Goal: Information Seeking & Learning: Compare options

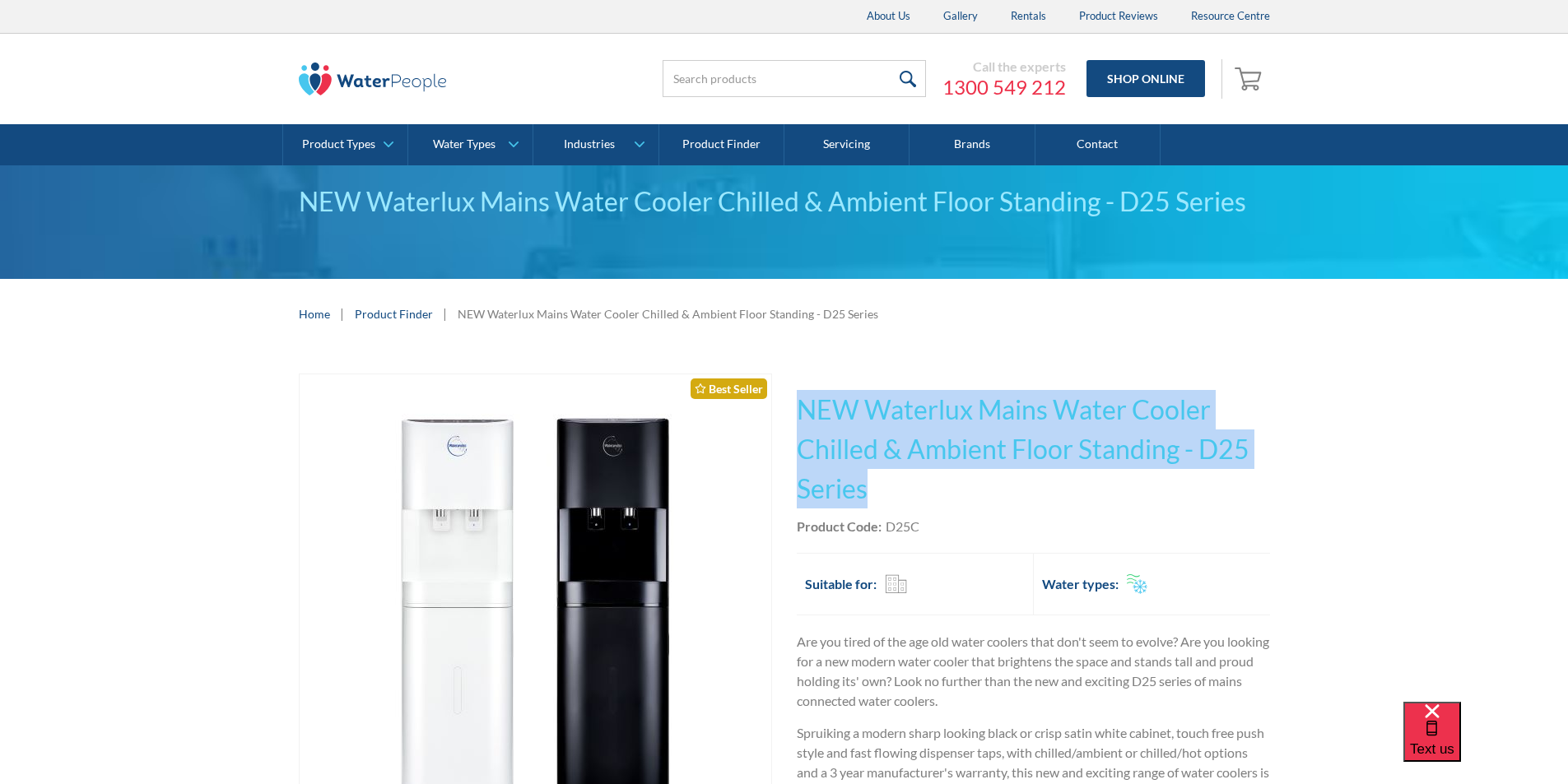
drag, startPoint x: 866, startPoint y: 488, endPoint x: 802, endPoint y: 415, distance: 97.1
click at [802, 415] on h1 "NEW Waterlux Mains Water Cooler Chilled & Ambient Floor Standing - D25 Series" at bounding box center [1033, 449] width 473 height 118
copy h1 "NEW Waterlux Mains Water Cooler Chilled & Ambient Floor Standing - D25 Series"
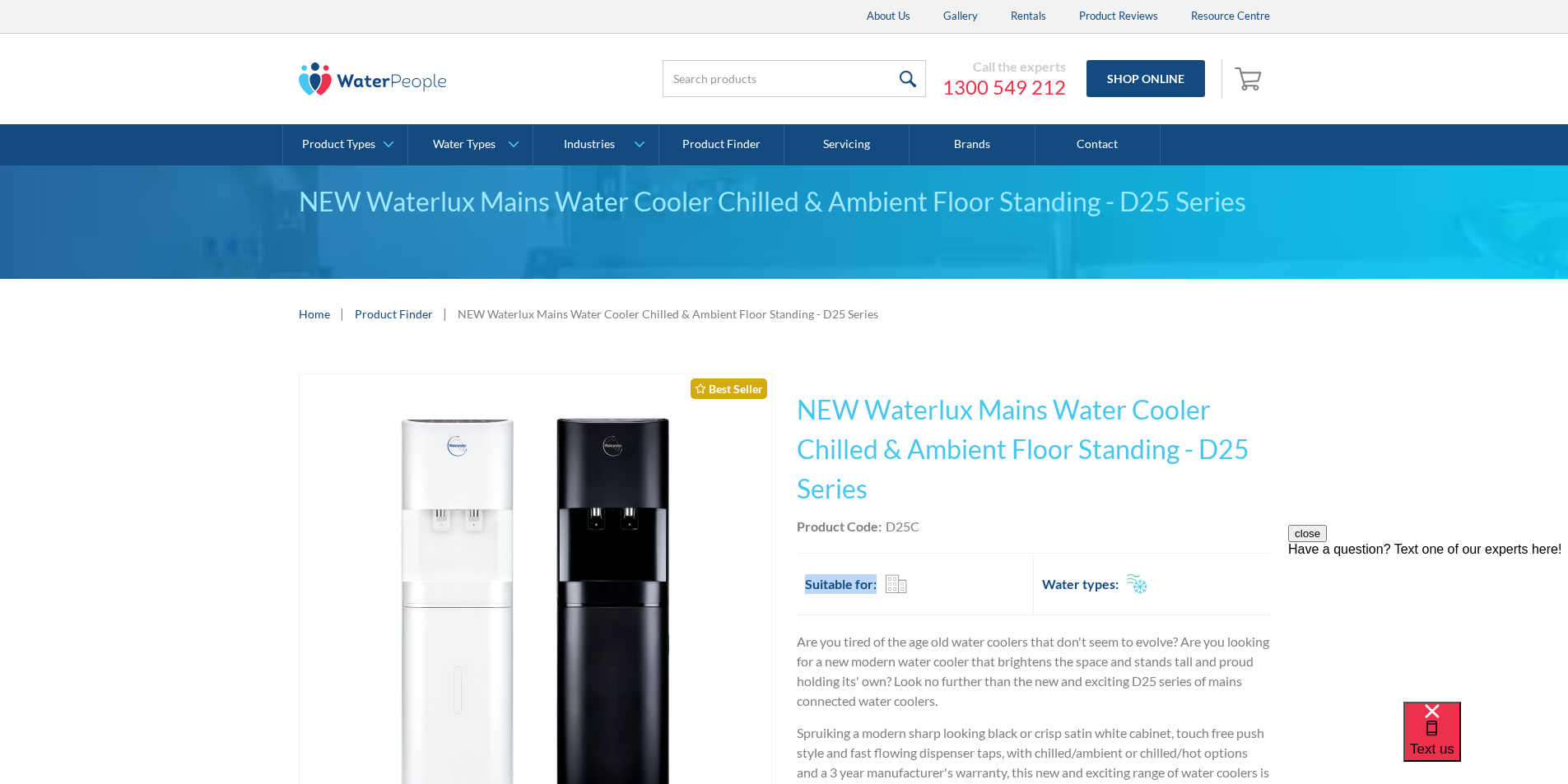
drag, startPoint x: 958, startPoint y: 536, endPoint x: 947, endPoint y: 534, distance: 11.2
click at [955, 535] on div "This tap design is included in our standard range tap options when you purchase…" at bounding box center [1033, 708] width 473 height 668
click at [953, 522] on div "Product Code: D25C" at bounding box center [1033, 527] width 473 height 20
click at [923, 521] on div "Product Code: D25C" at bounding box center [1033, 527] width 473 height 20
click at [887, 528] on div "D25C" at bounding box center [902, 527] width 34 height 20
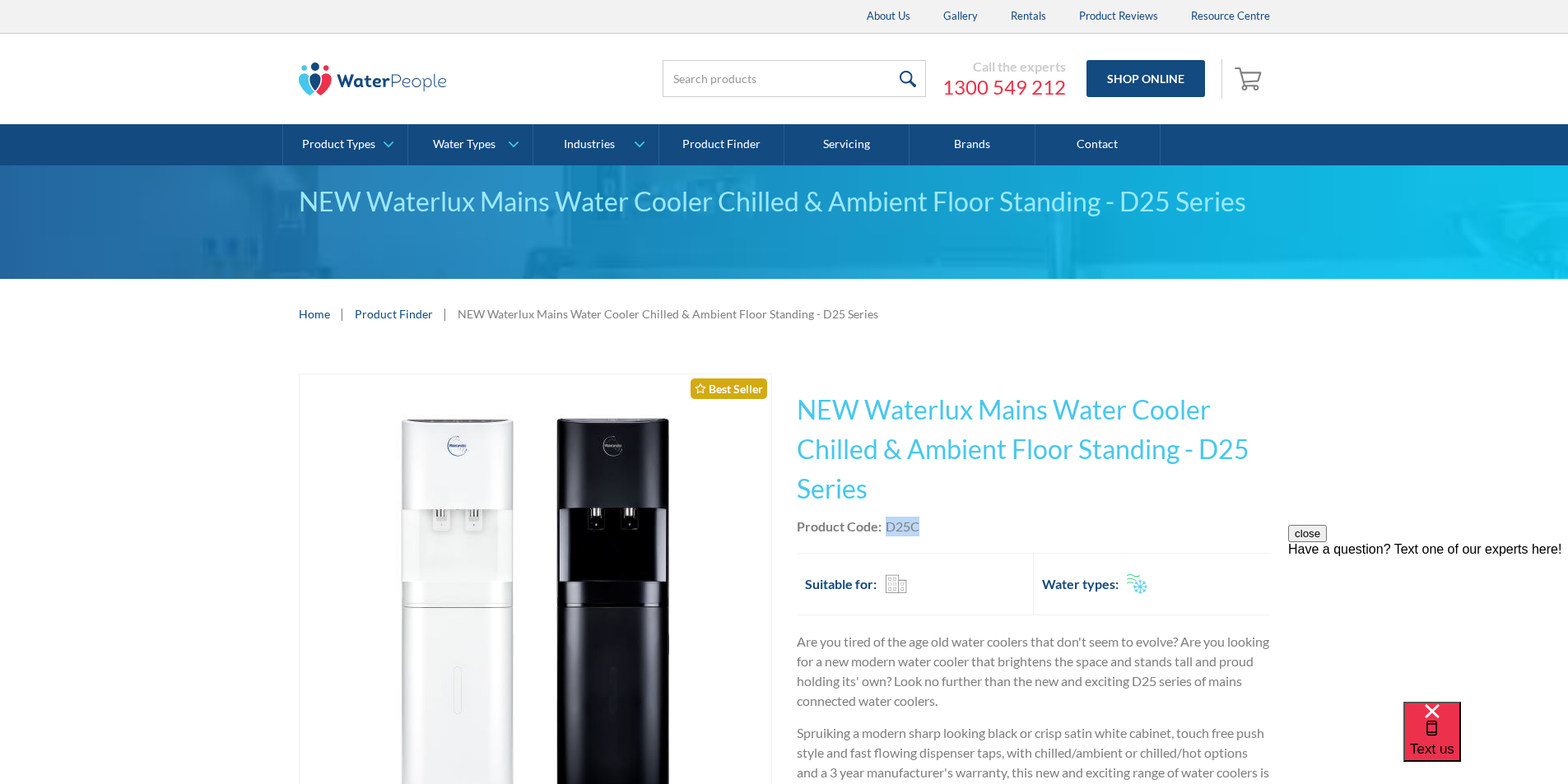
drag, startPoint x: 887, startPoint y: 524, endPoint x: 933, endPoint y: 525, distance: 46.0
click at [933, 525] on div "Product Code: D25C" at bounding box center [1033, 527] width 473 height 20
copy div "D25C"
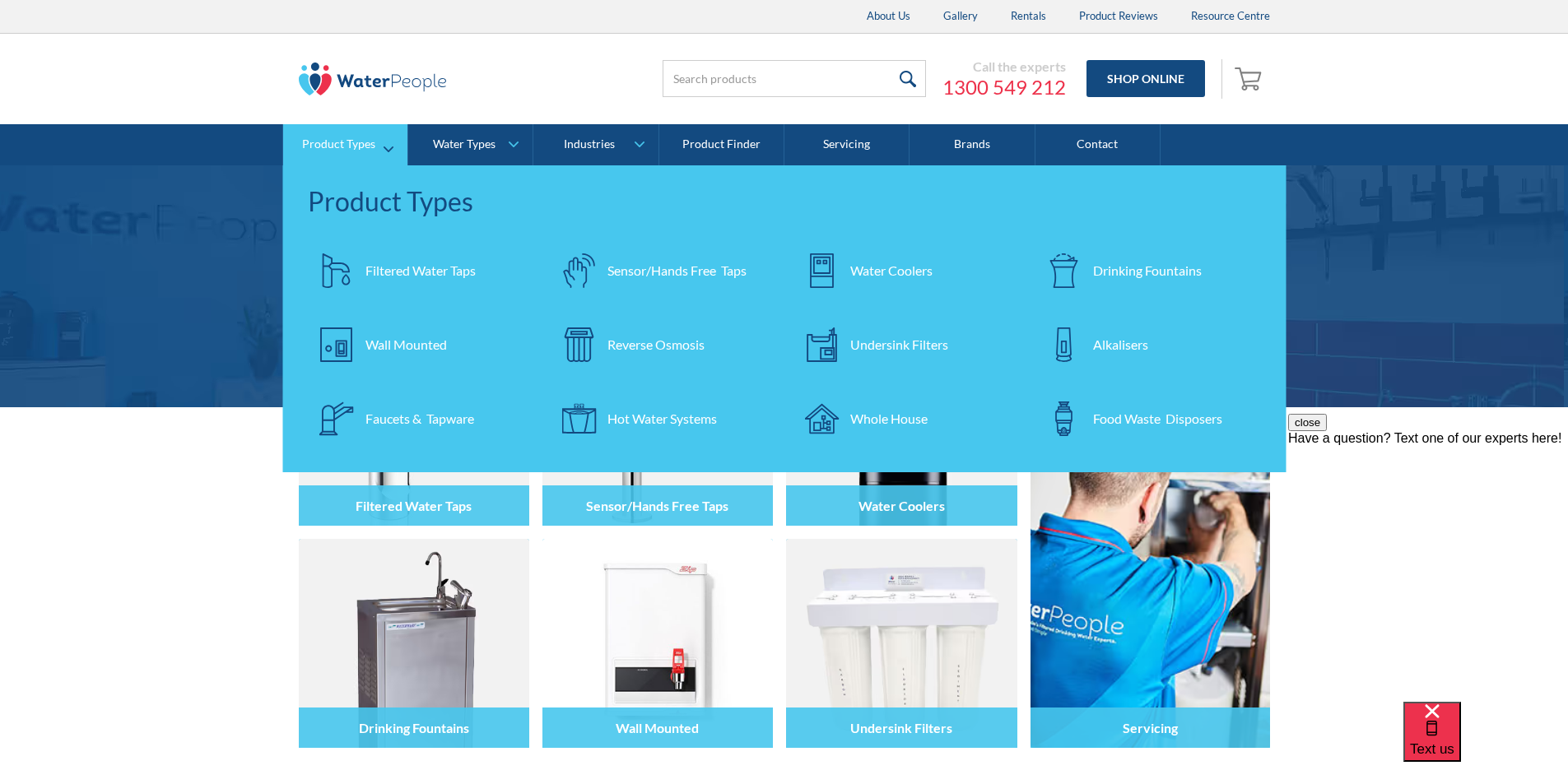
click at [885, 271] on div "Water Coolers" at bounding box center [891, 270] width 83 height 20
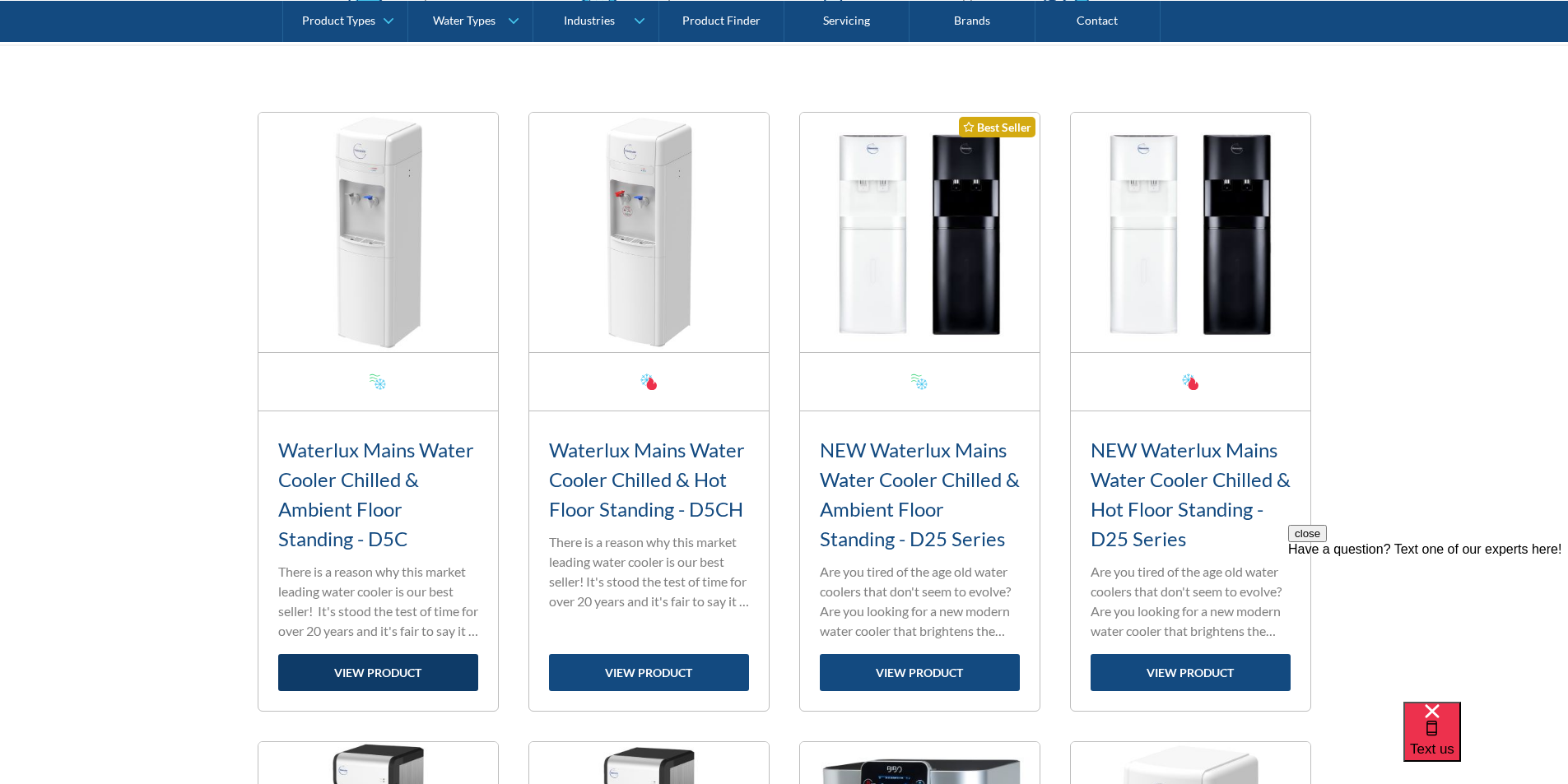
click at [409, 668] on link "view product" at bounding box center [378, 673] width 200 height 37
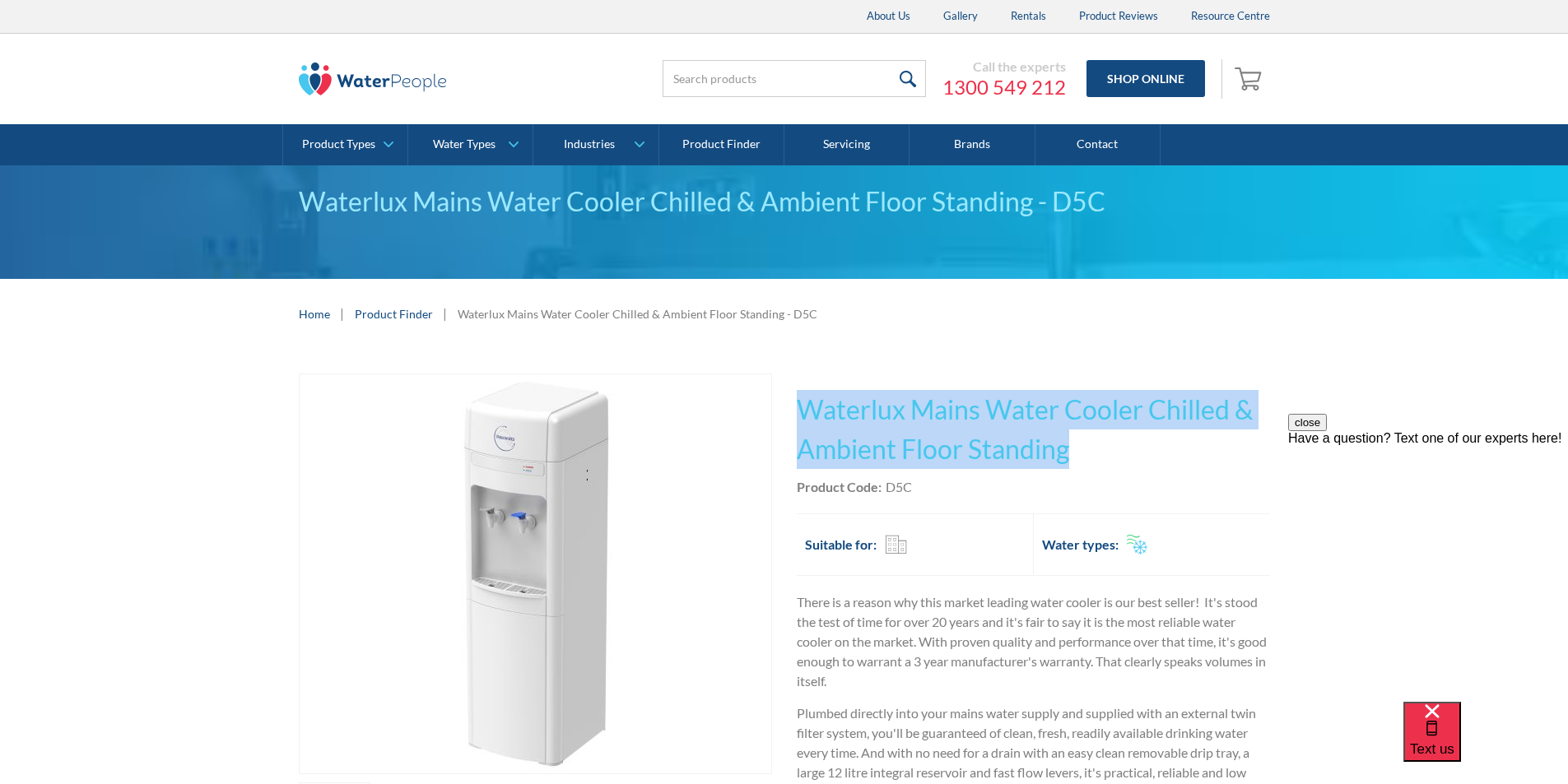
drag, startPoint x: 1073, startPoint y: 455, endPoint x: 801, endPoint y: 398, distance: 277.9
click at [801, 398] on h1 "Waterlux Mains Water Cooler Chilled & Ambient Floor Standing" at bounding box center [1033, 429] width 473 height 79
copy h1 "Waterlux Mains Water Cooler Chilled & Ambient Floor Standing"
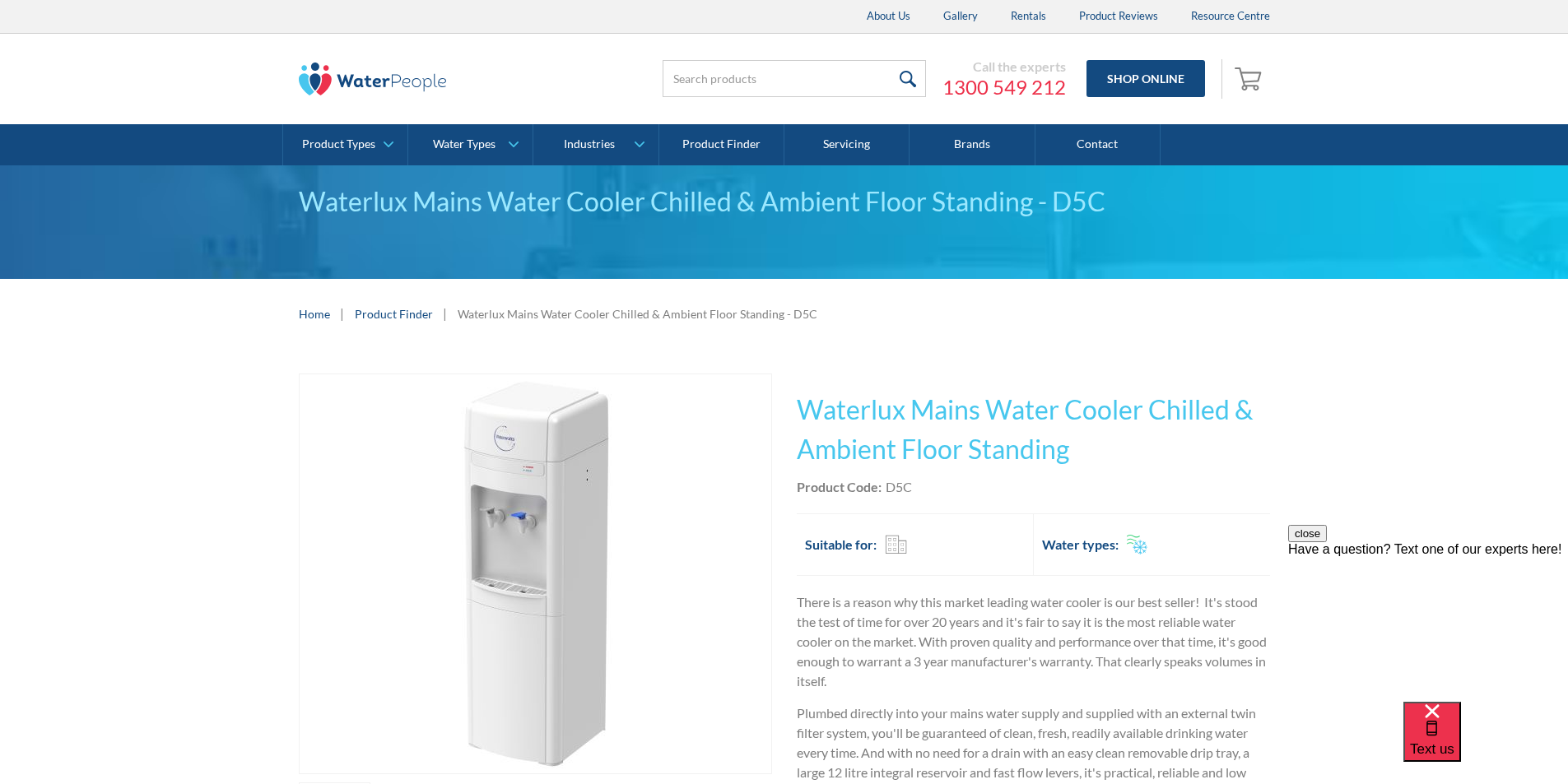
click at [926, 488] on div "Product Code: D5C" at bounding box center [1033, 487] width 473 height 20
